Goal: Task Accomplishment & Management: Complete application form

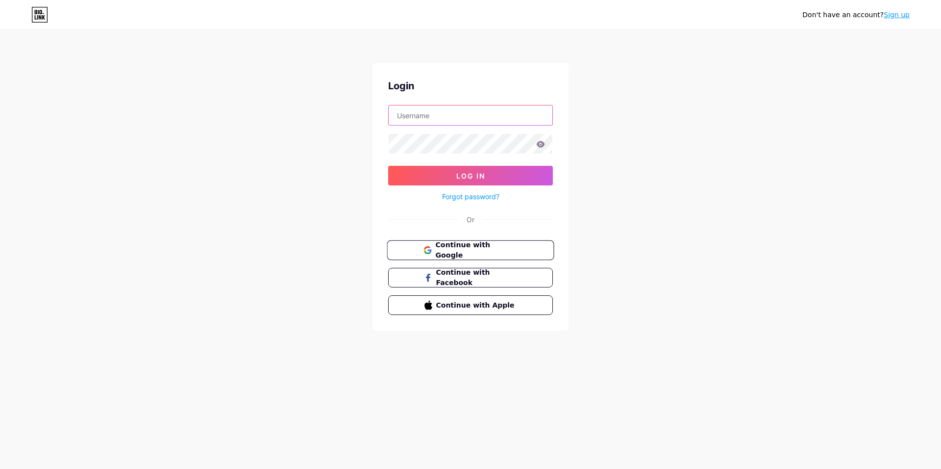
type input "vini"
click at [456, 250] on span "Continue with Google" at bounding box center [476, 250] width 82 height 21
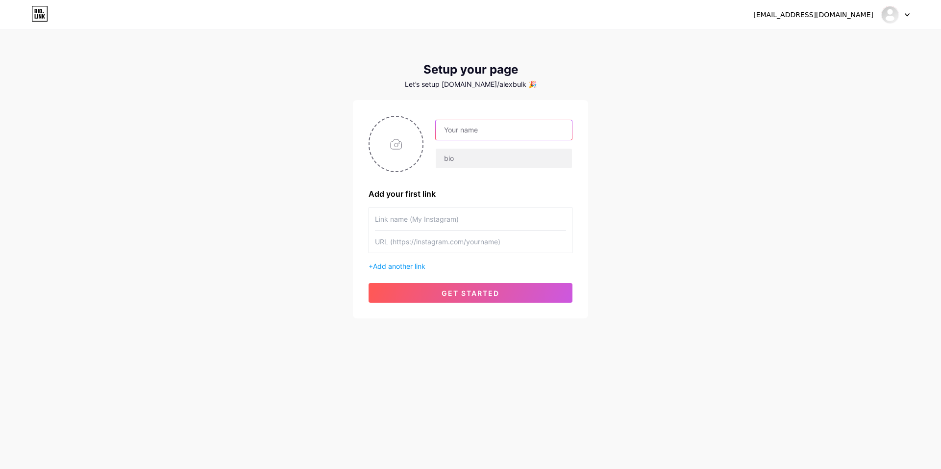
click at [503, 132] on input "text" at bounding box center [504, 130] width 136 height 20
type input "Alex"
type input "Vikinga"
click at [490, 295] on span "get started" at bounding box center [471, 293] width 58 height 8
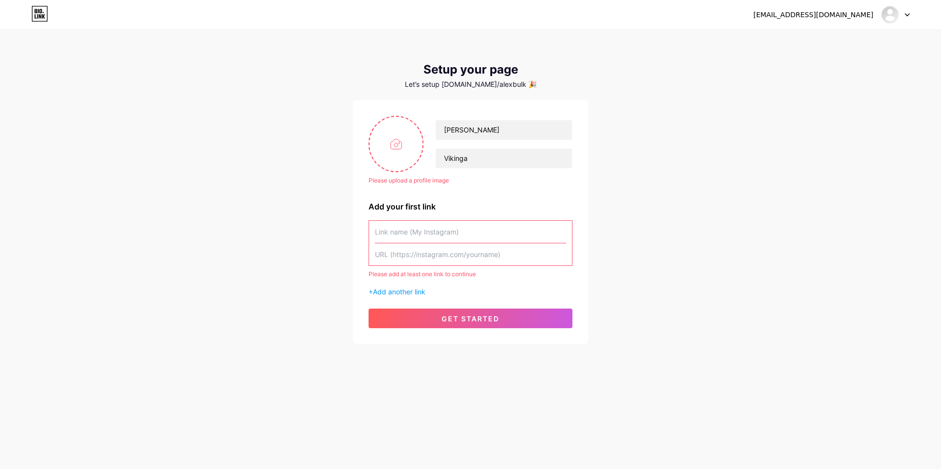
click at [444, 241] on input "text" at bounding box center [470, 232] width 191 height 22
click at [402, 230] on input "text" at bounding box center [470, 232] width 191 height 22
type input "Е"
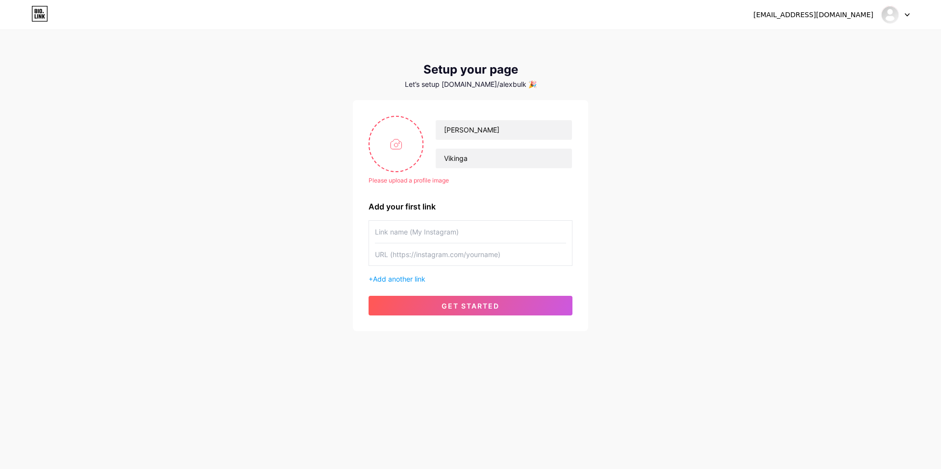
type input "Е"
type input "Telegram"
paste input "https://t.me/ORBorodach"
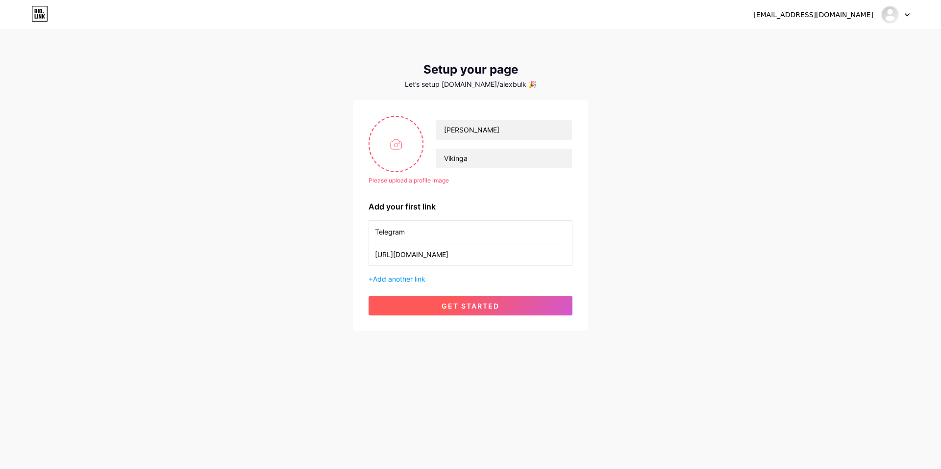
click at [524, 312] on button "get started" at bounding box center [471, 306] width 204 height 20
click at [458, 304] on span "get started" at bounding box center [471, 306] width 58 height 8
click at [447, 298] on button "get started" at bounding box center [471, 306] width 204 height 20
click at [446, 299] on button "get started" at bounding box center [471, 306] width 204 height 20
click at [446, 300] on button "get started" at bounding box center [471, 306] width 204 height 20
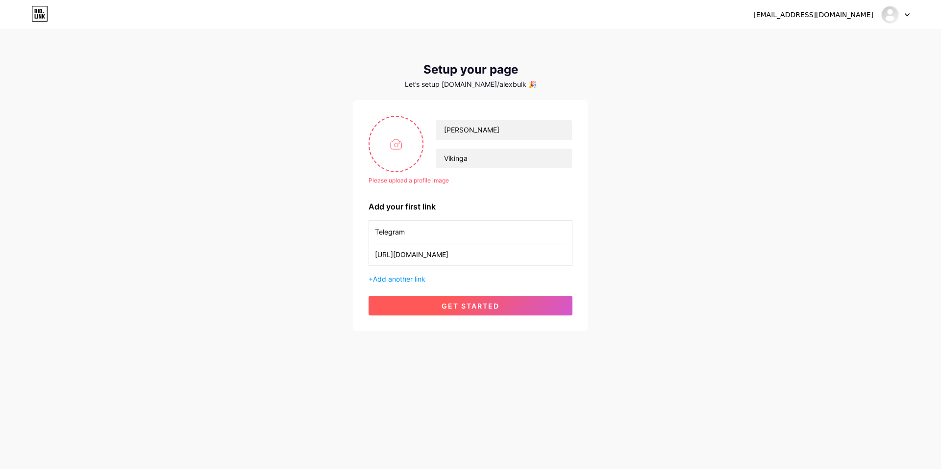
click at [446, 301] on button "get started" at bounding box center [471, 306] width 204 height 20
click at [445, 301] on button "get started" at bounding box center [471, 306] width 204 height 20
click at [444, 302] on span "get started" at bounding box center [471, 306] width 58 height 8
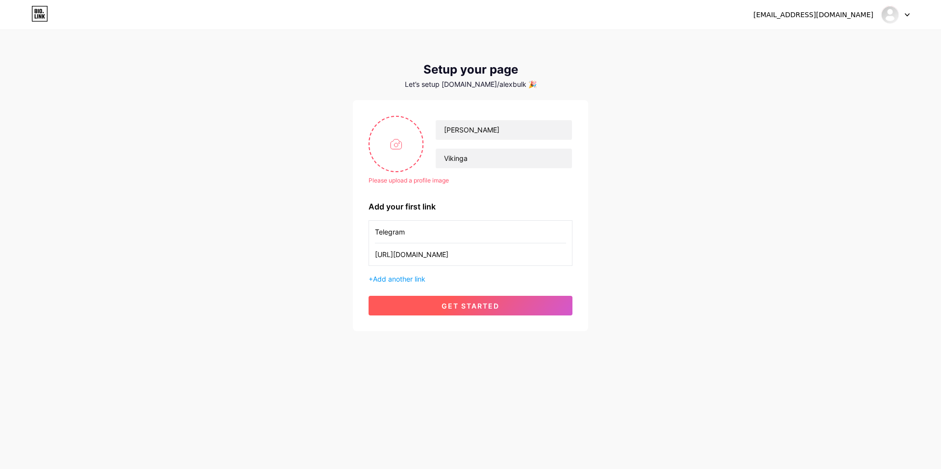
click at [442, 302] on span "get started" at bounding box center [471, 306] width 58 height 8
click at [439, 302] on button "get started" at bounding box center [471, 306] width 204 height 20
click at [437, 300] on button "get started" at bounding box center [471, 306] width 204 height 20
click at [442, 307] on button "get started" at bounding box center [471, 306] width 204 height 20
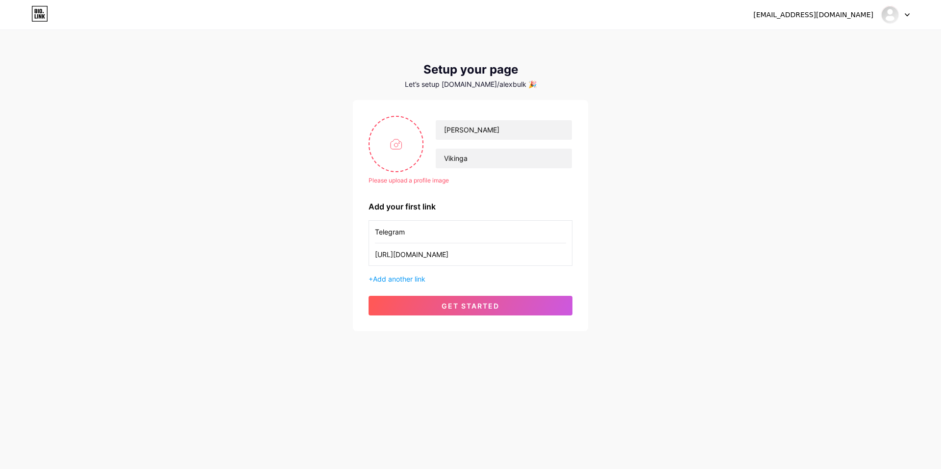
click at [428, 227] on input "Telegram" at bounding box center [470, 232] width 191 height 22
click at [454, 305] on span "get started" at bounding box center [471, 306] width 58 height 8
click at [455, 305] on span "get started" at bounding box center [471, 306] width 58 height 8
drag, startPoint x: 393, startPoint y: 254, endPoint x: 356, endPoint y: 253, distance: 36.8
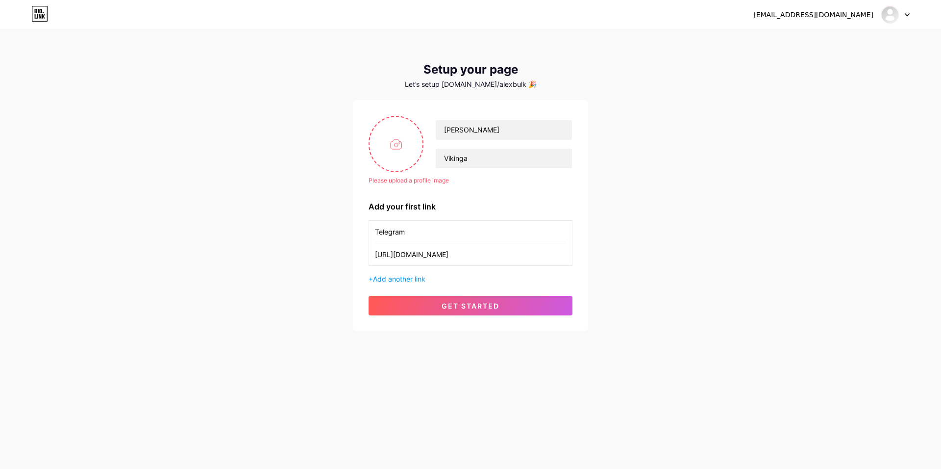
click at [359, 254] on div "Please upload a profile image Alex Vikinga Please upload a profile image Add yo…" at bounding box center [470, 215] width 235 height 231
type input "t.me/ORBorodach"
click at [485, 305] on span "get started" at bounding box center [471, 306] width 58 height 8
click at [486, 300] on button "get started" at bounding box center [471, 306] width 204 height 20
click at [902, 17] on div at bounding box center [896, 15] width 28 height 18
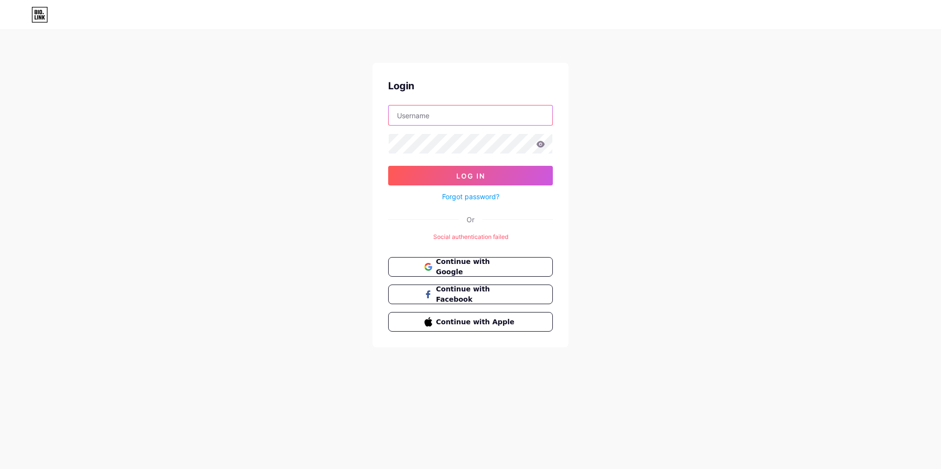
type input "vini"
